Goal: Transaction & Acquisition: Purchase product/service

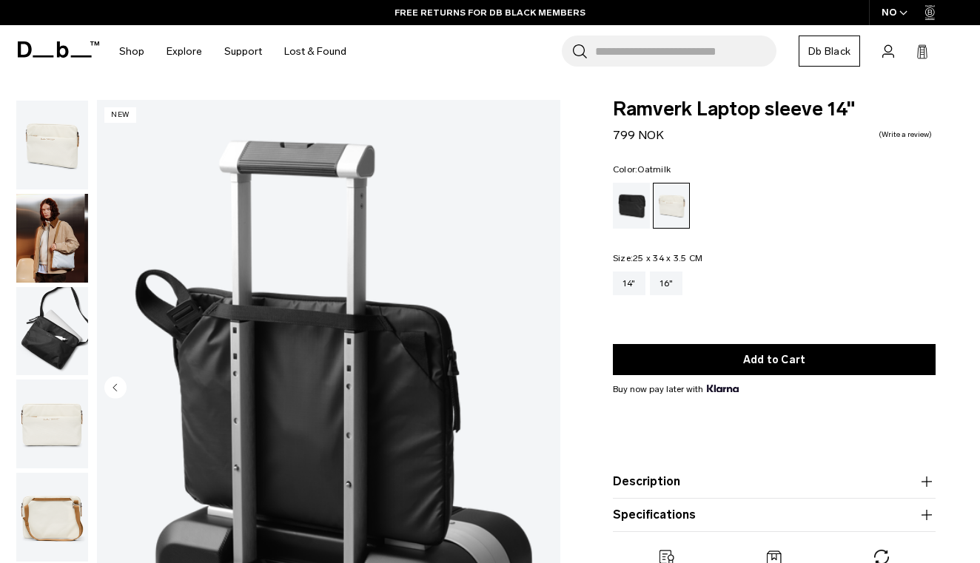
click at [883, 15] on div "NO" at bounding box center [895, 12] width 52 height 25
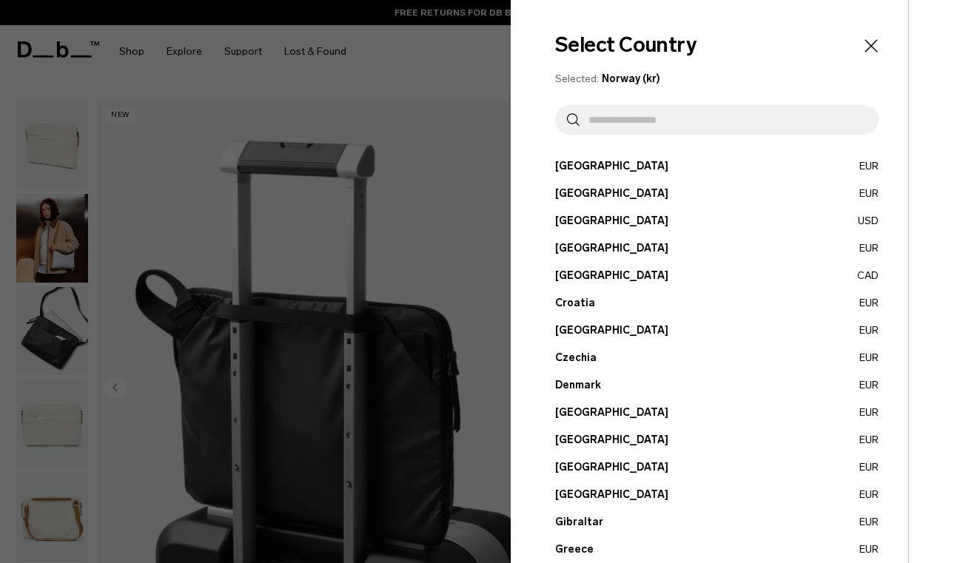
click at [704, 121] on input "text" at bounding box center [722, 120] width 287 height 30
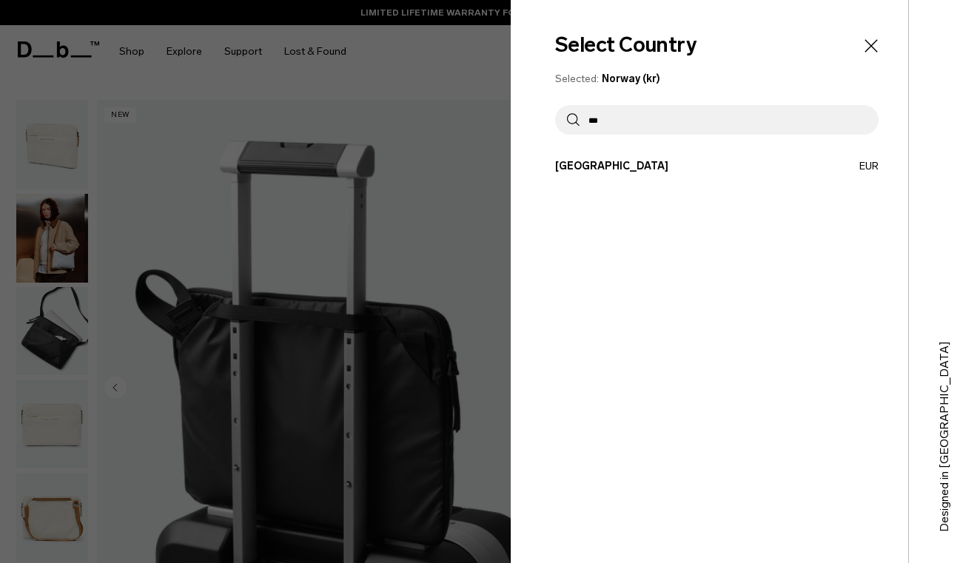
type input "***"
click at [747, 167] on button "Germany EUR" at bounding box center [716, 166] width 323 height 16
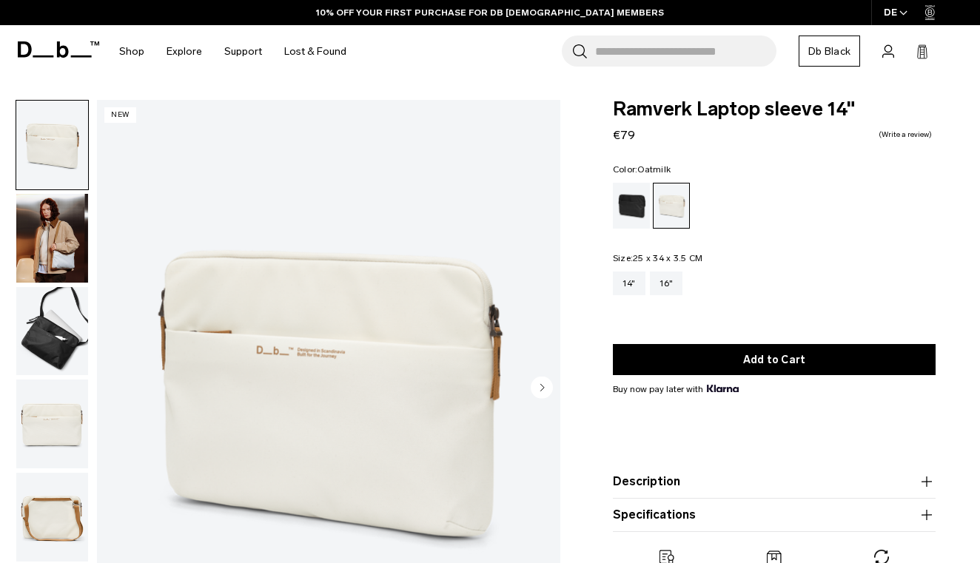
click at [545, 384] on circle "Next slide" at bounding box center [542, 388] width 22 height 22
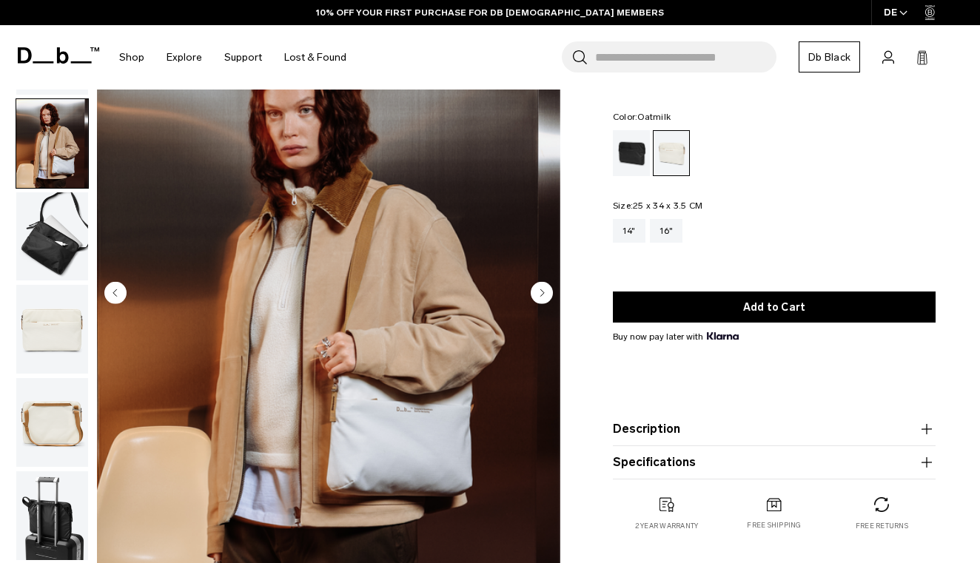
scroll to position [95, 0]
click at [543, 286] on circle "Next slide" at bounding box center [542, 292] width 22 height 22
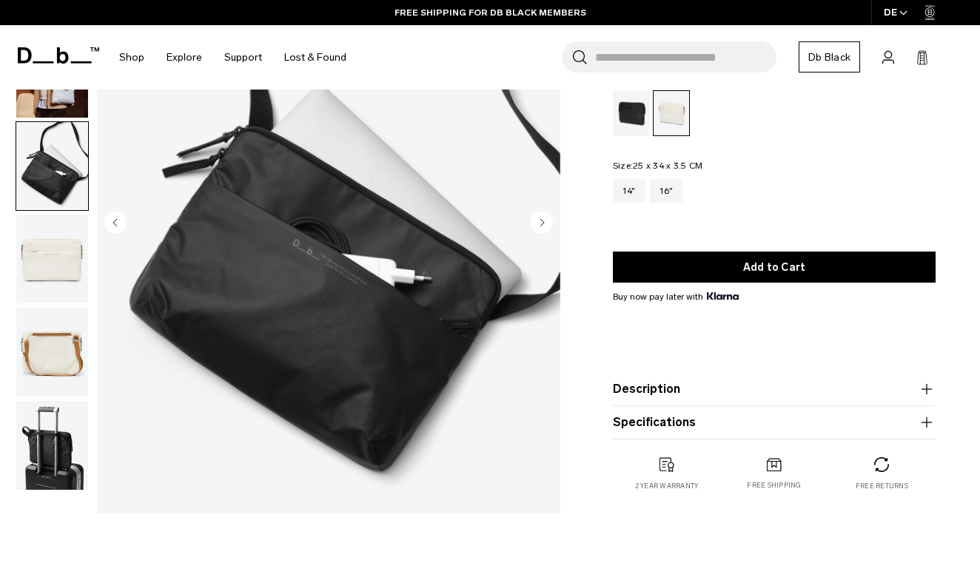
scroll to position [164, 0]
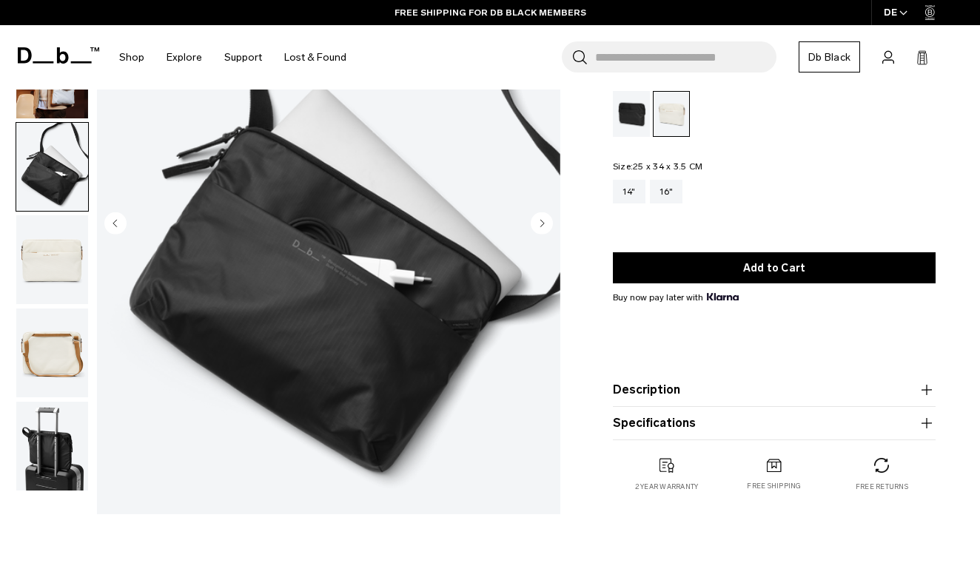
click at [541, 226] on icon "Next slide" at bounding box center [542, 223] width 4 height 7
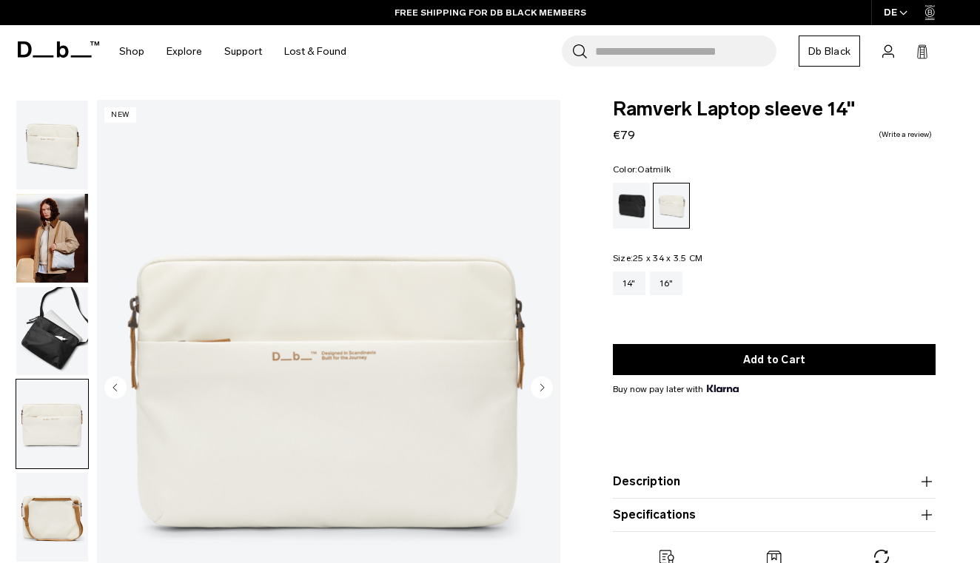
scroll to position [0, 0]
click at [57, 184] on img "button" at bounding box center [52, 145] width 72 height 89
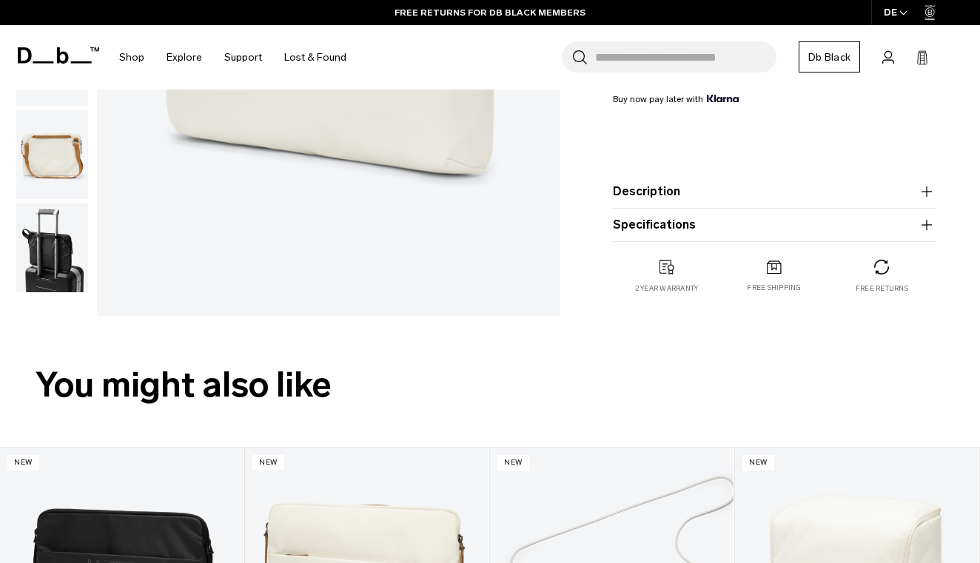
scroll to position [368, 0]
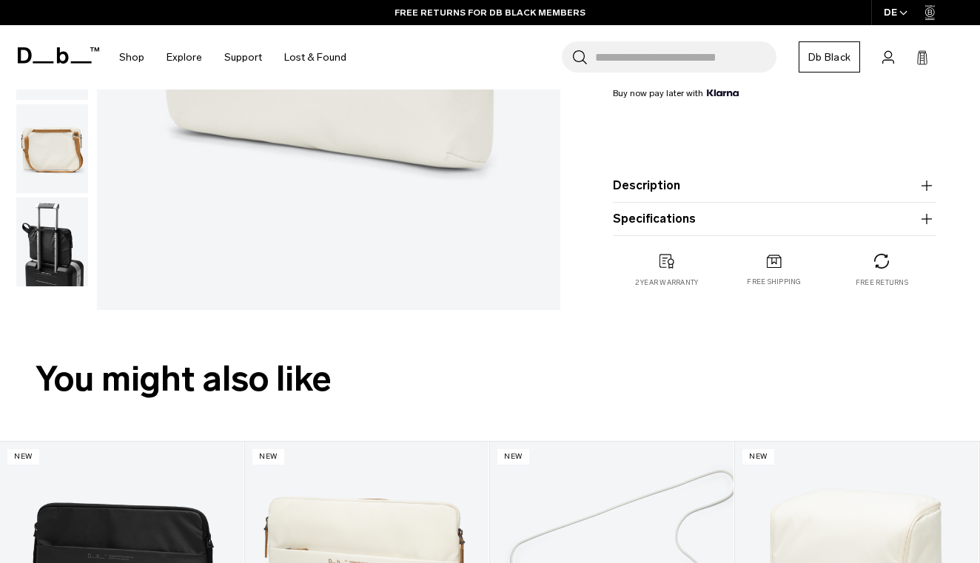
click at [929, 197] on product-accordion "Description A wearable laptop sleeve built for life on the move. Designed for c…" at bounding box center [774, 185] width 323 height 33
click at [927, 186] on icon "button" at bounding box center [926, 185] width 10 height 1
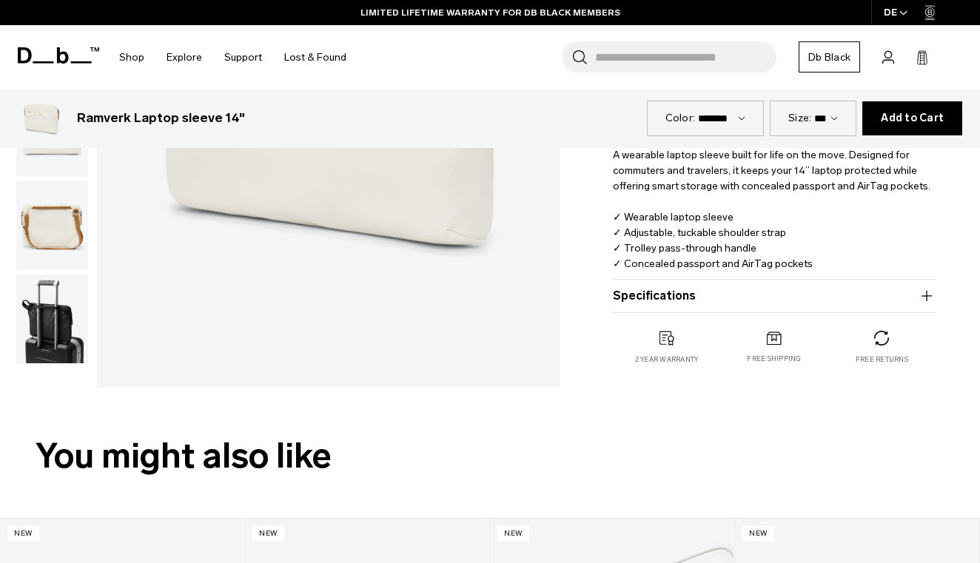
scroll to position [355, 0]
click at [936, 294] on div "Ramverk Laptop sleeve 14" €79 0.0 star rating Write a review Color: Oatmilk Out…" at bounding box center [773, 69] width 411 height 649
click at [928, 296] on icon "button" at bounding box center [926, 295] width 18 height 18
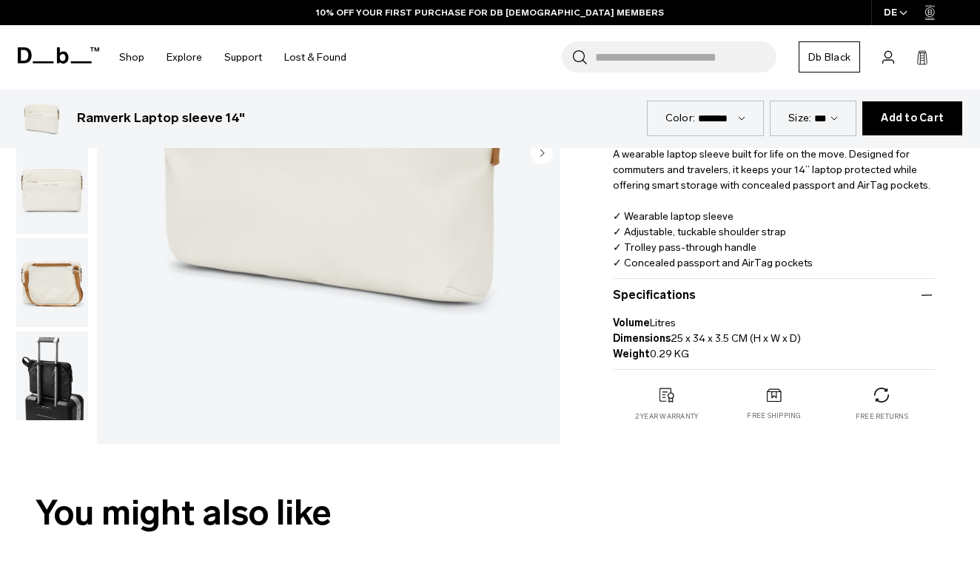
click at [929, 296] on icon "button" at bounding box center [926, 295] width 18 height 18
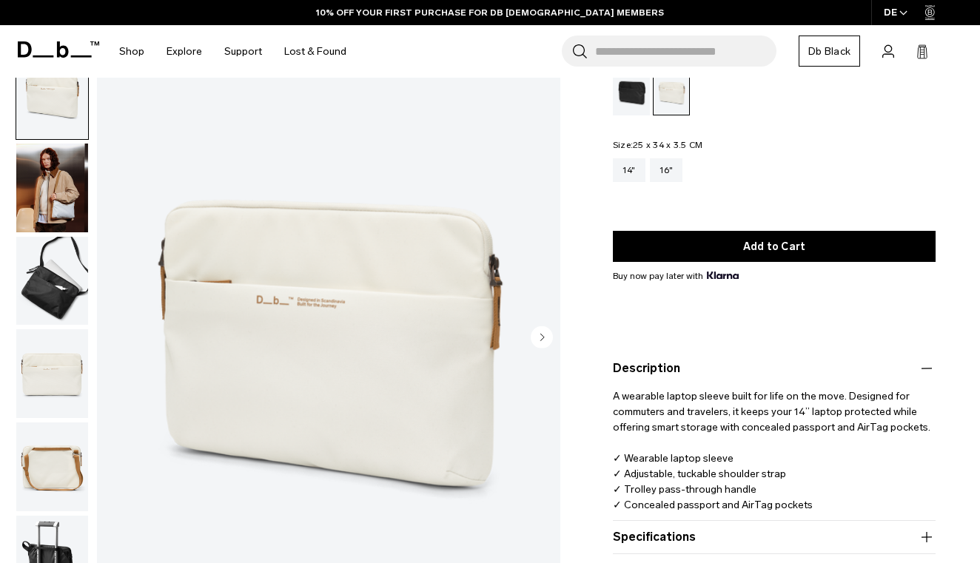
scroll to position [118, 0]
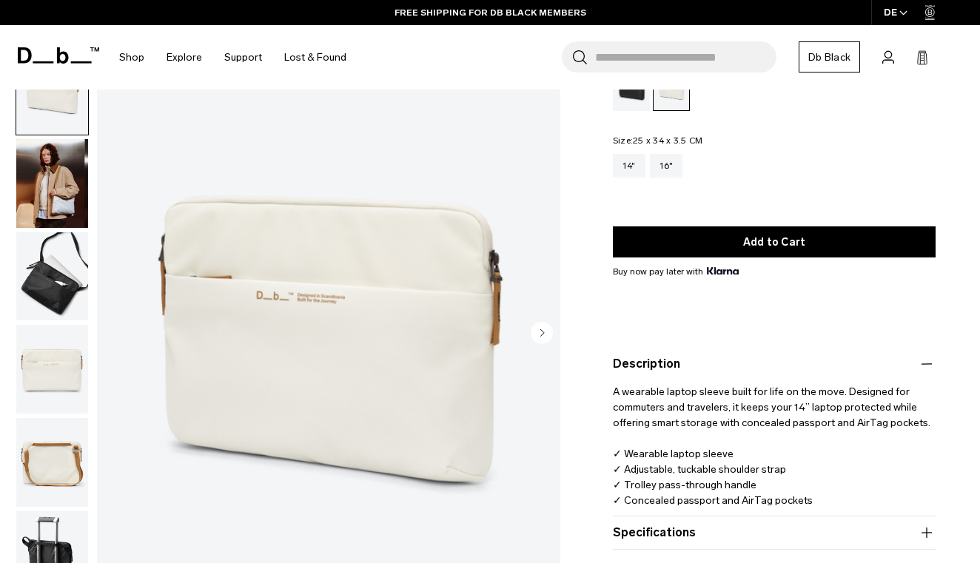
click at [544, 336] on circle "Next slide" at bounding box center [542, 333] width 22 height 22
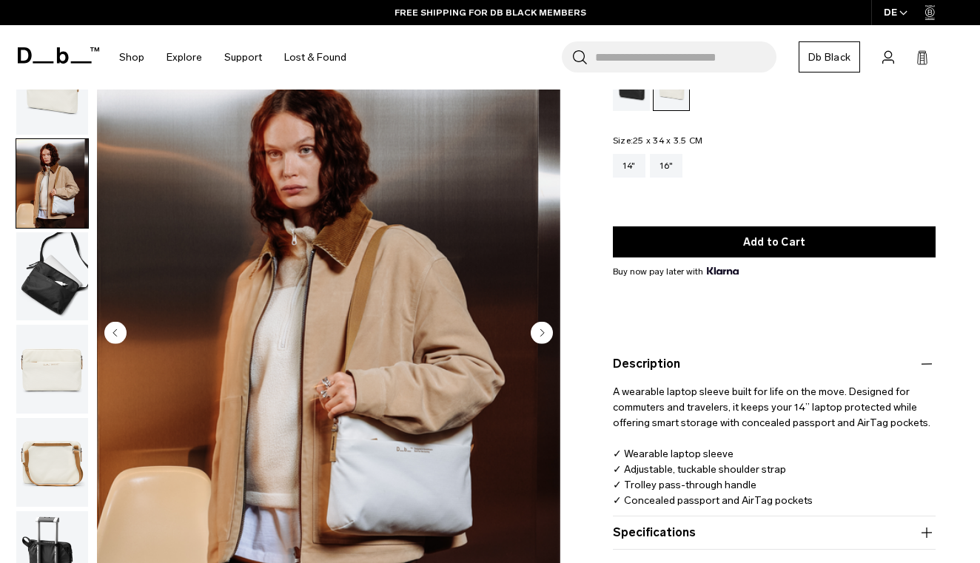
click at [546, 330] on circle "Next slide" at bounding box center [542, 333] width 22 height 22
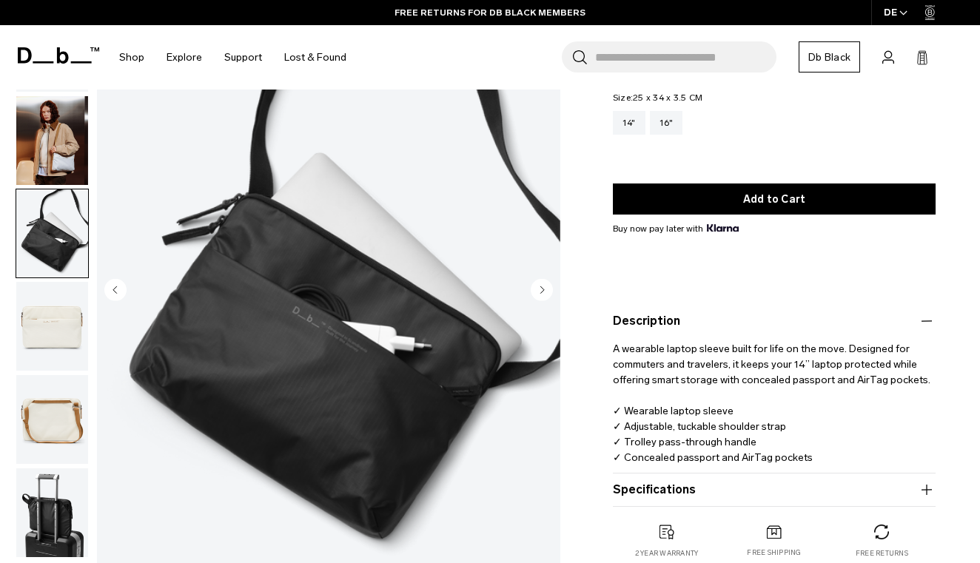
scroll to position [162, 0]
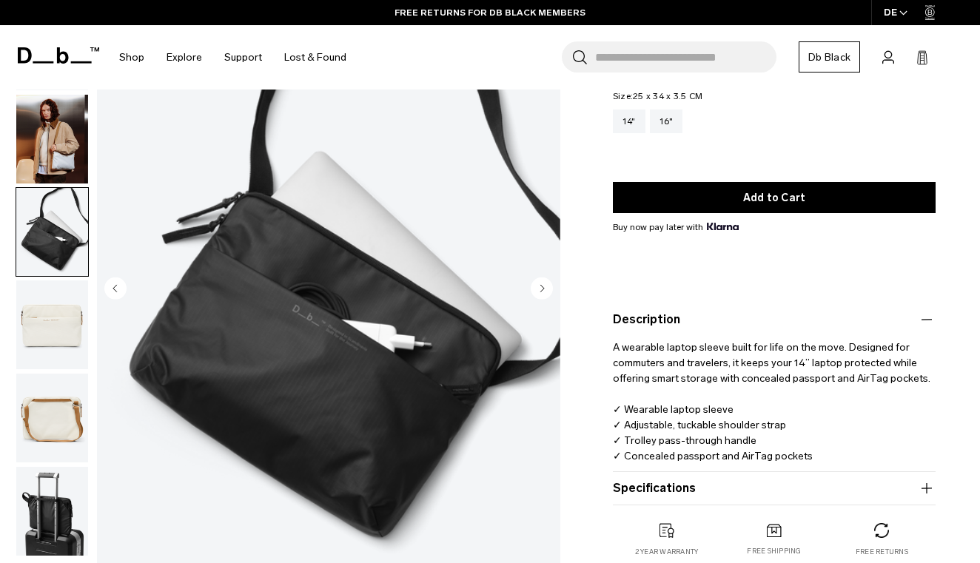
click at [542, 294] on circle "Next slide" at bounding box center [542, 288] width 22 height 22
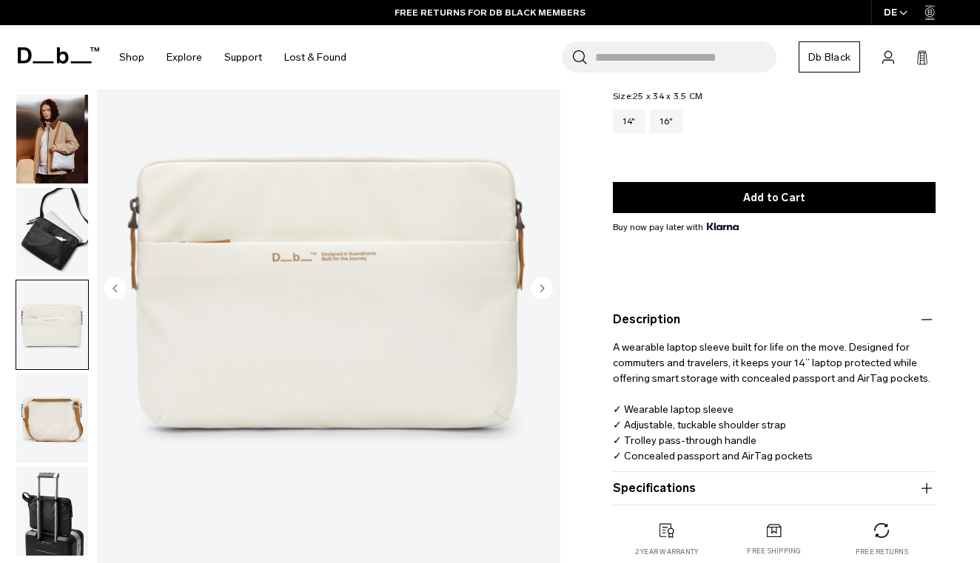
click at [542, 294] on circle "Next slide" at bounding box center [542, 288] width 22 height 22
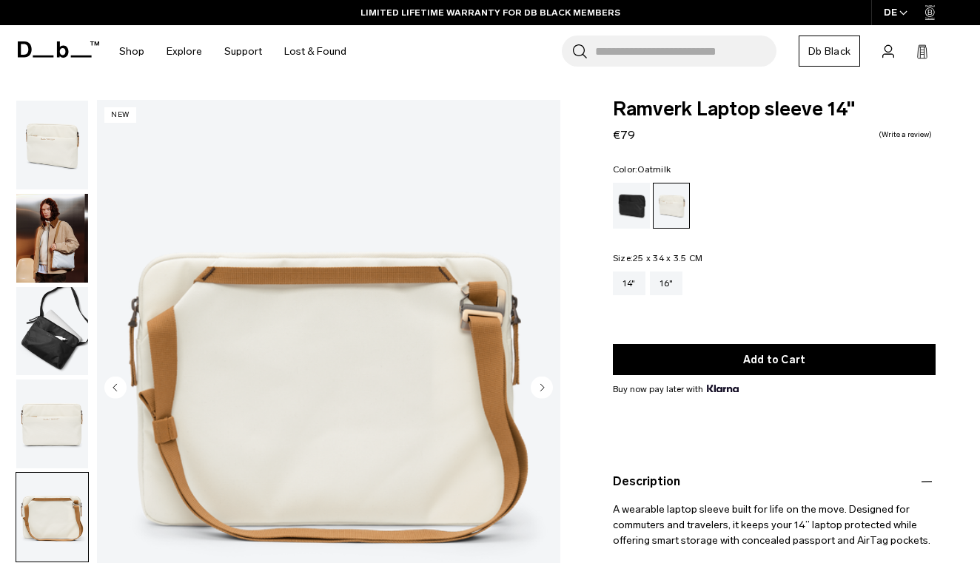
scroll to position [0, 0]
